Goal: Contribute content

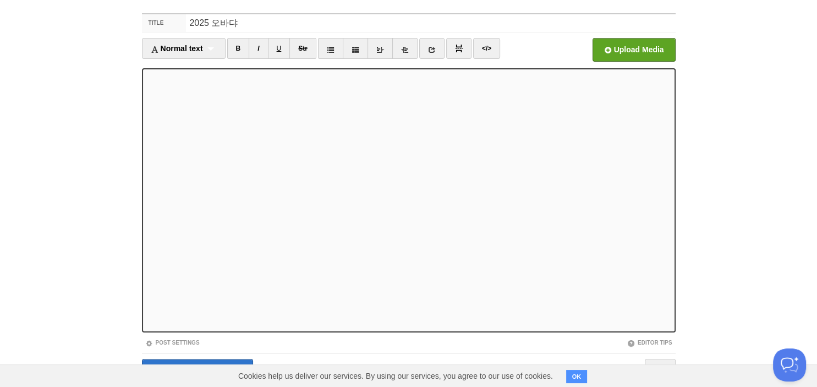
scroll to position [66, 0]
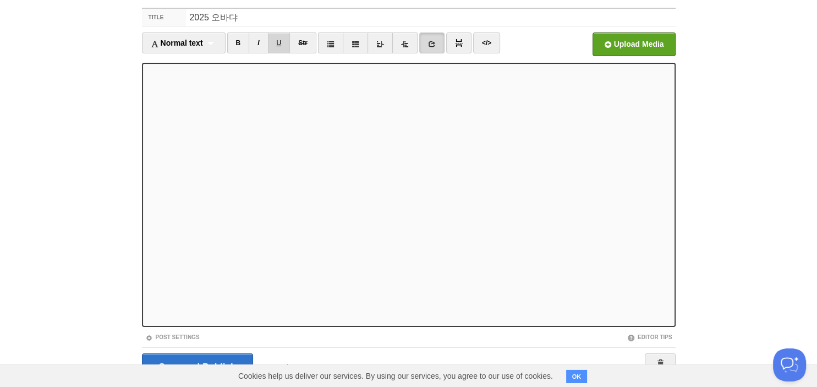
click at [281, 43] on link "U" at bounding box center [279, 42] width 23 height 21
click at [285, 42] on link "U" at bounding box center [279, 42] width 23 height 21
click at [277, 48] on link "U" at bounding box center [279, 42] width 23 height 21
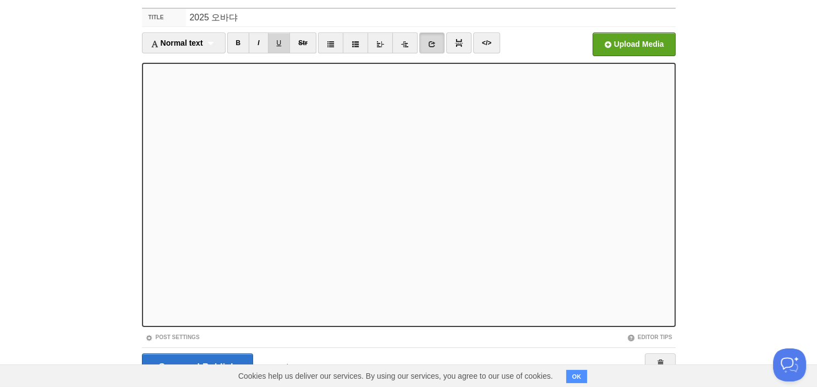
click at [280, 48] on link "U" at bounding box center [279, 42] width 23 height 21
click at [276, 43] on link "U" at bounding box center [279, 42] width 23 height 21
click at [282, 47] on link "U" at bounding box center [279, 42] width 23 height 21
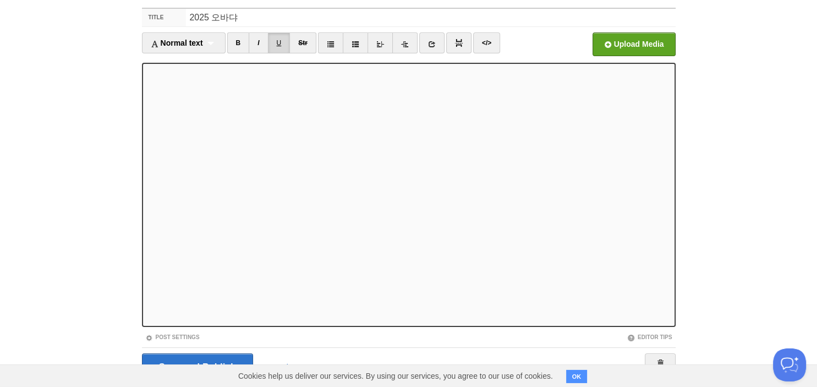
click at [281, 40] on link "U" at bounding box center [279, 42] width 23 height 21
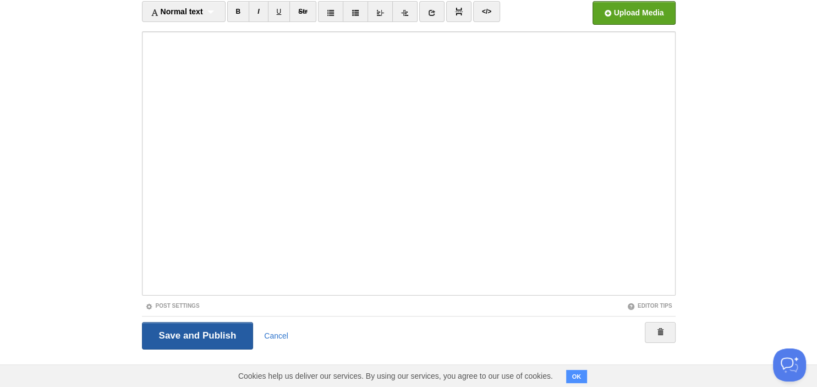
click at [206, 337] on input "Save and Publish" at bounding box center [198, 336] width 112 height 28
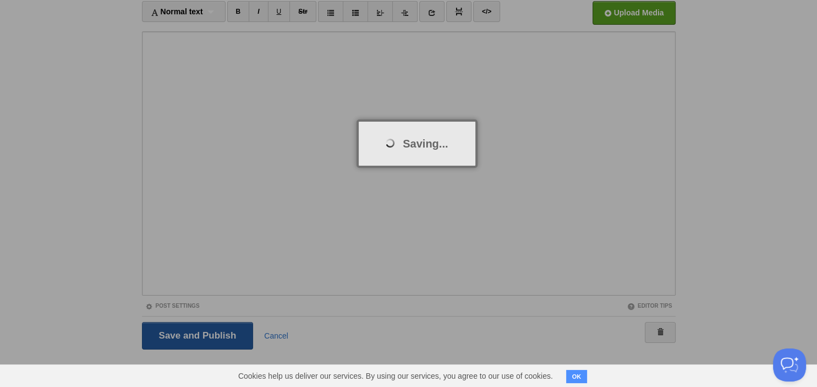
scroll to position [63, 0]
